Goal: Find contact information: Find contact information

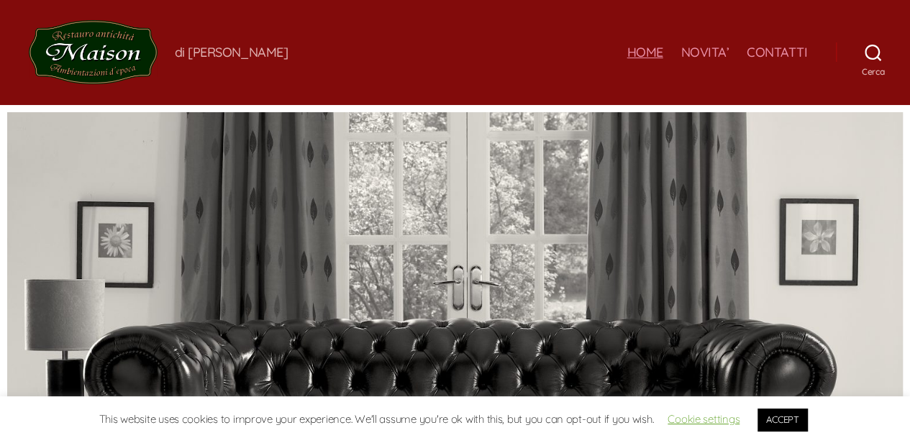
click at [768, 410] on link "ACCEPT" at bounding box center [782, 419] width 50 height 22
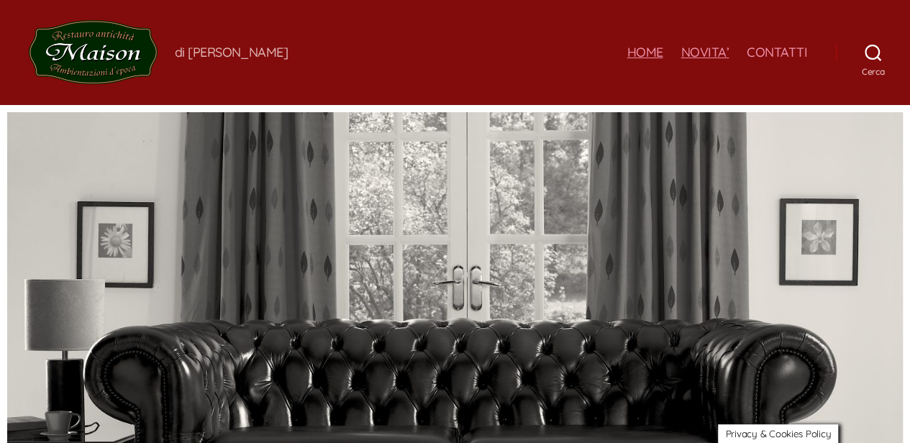
click at [698, 51] on link "NOVITA’" at bounding box center [704, 53] width 48 height 16
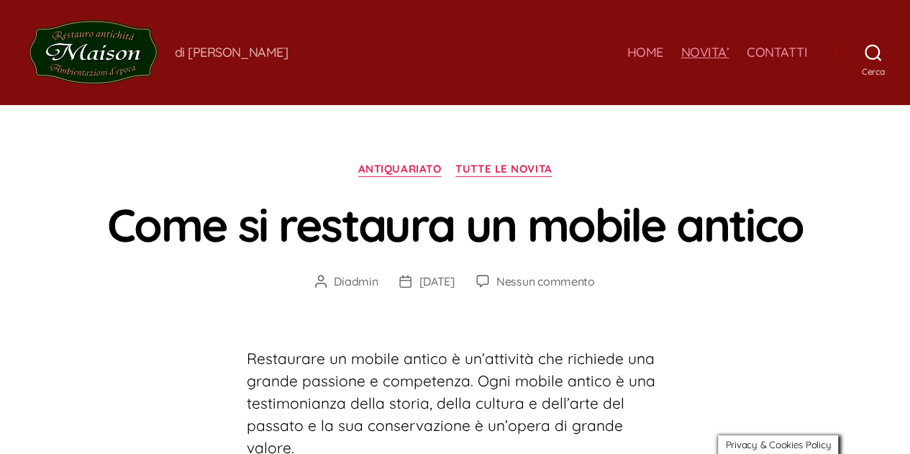
click at [664, 52] on ul "HOME NOVITA’ CONTATTI" at bounding box center [707, 50] width 198 height 22
click at [639, 55] on link "HOME" at bounding box center [644, 53] width 36 height 16
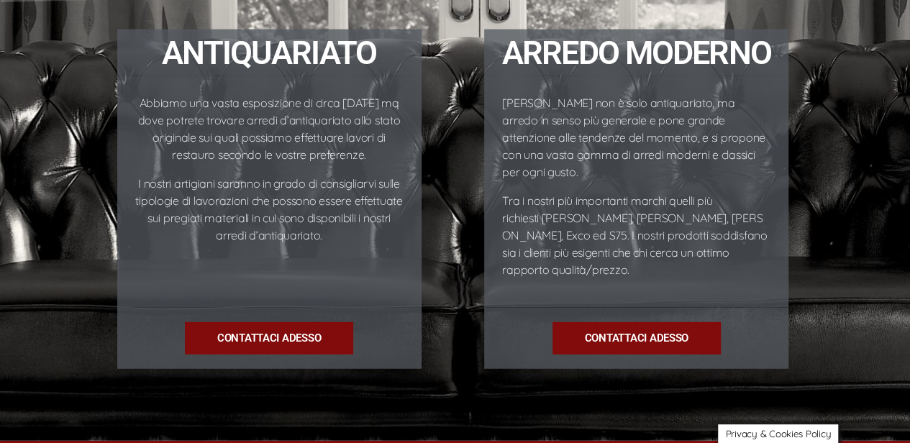
scroll to position [1762, 0]
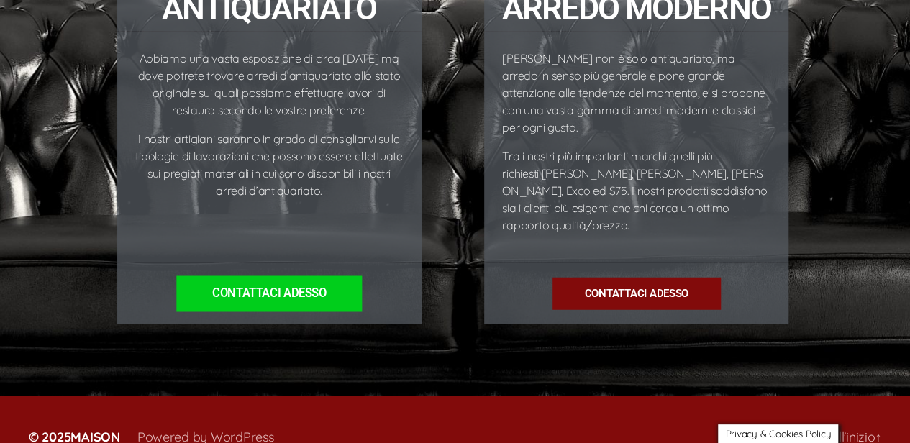
click at [257, 288] on span "Contattaci ADESSO" at bounding box center [269, 294] width 114 height 12
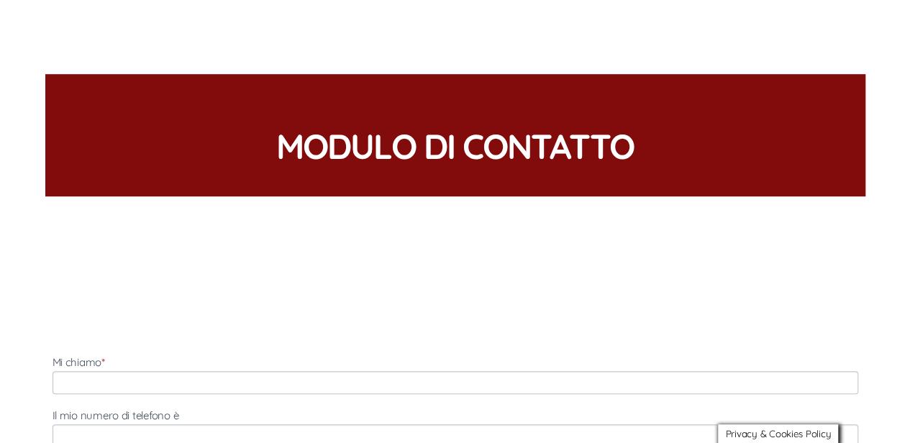
scroll to position [197, 0]
